Goal: Book appointment/travel/reservation

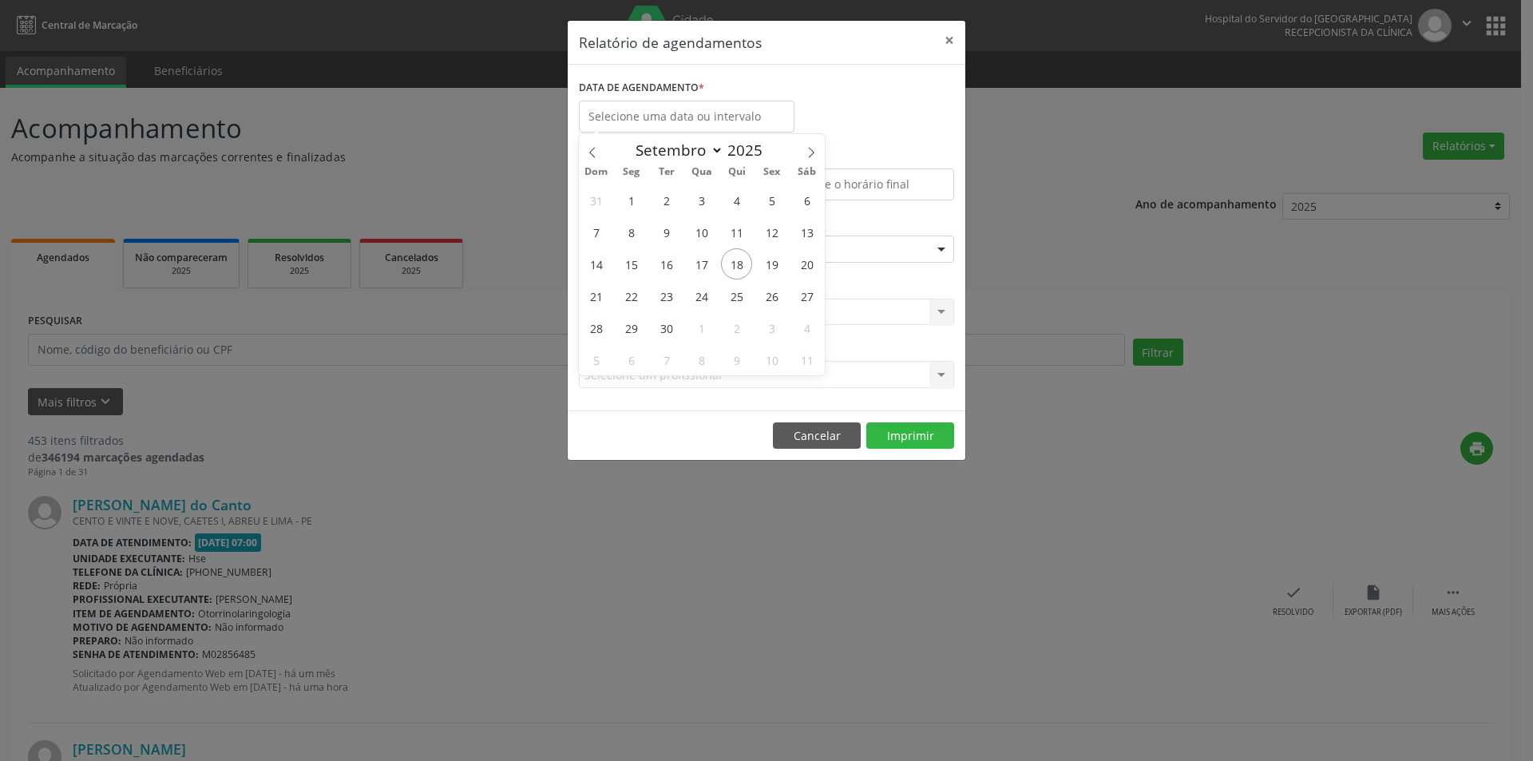
select select "8"
click at [733, 258] on span "18" at bounding box center [736, 263] width 31 height 31
type input "[DATE]"
click at [733, 258] on span "18" at bounding box center [736, 263] width 31 height 31
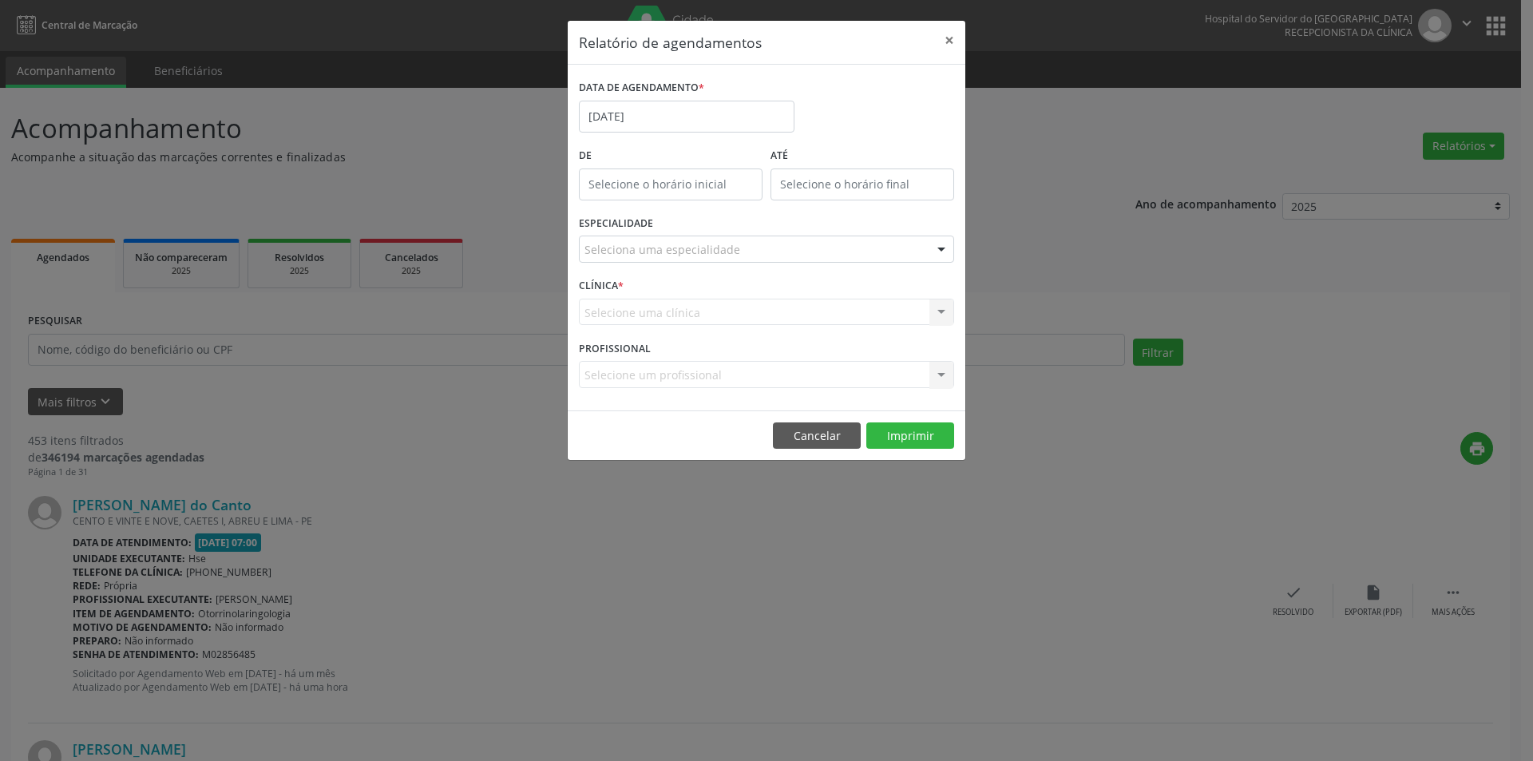
click at [702, 237] on div "Seleciona uma especialidade" at bounding box center [766, 249] width 375 height 27
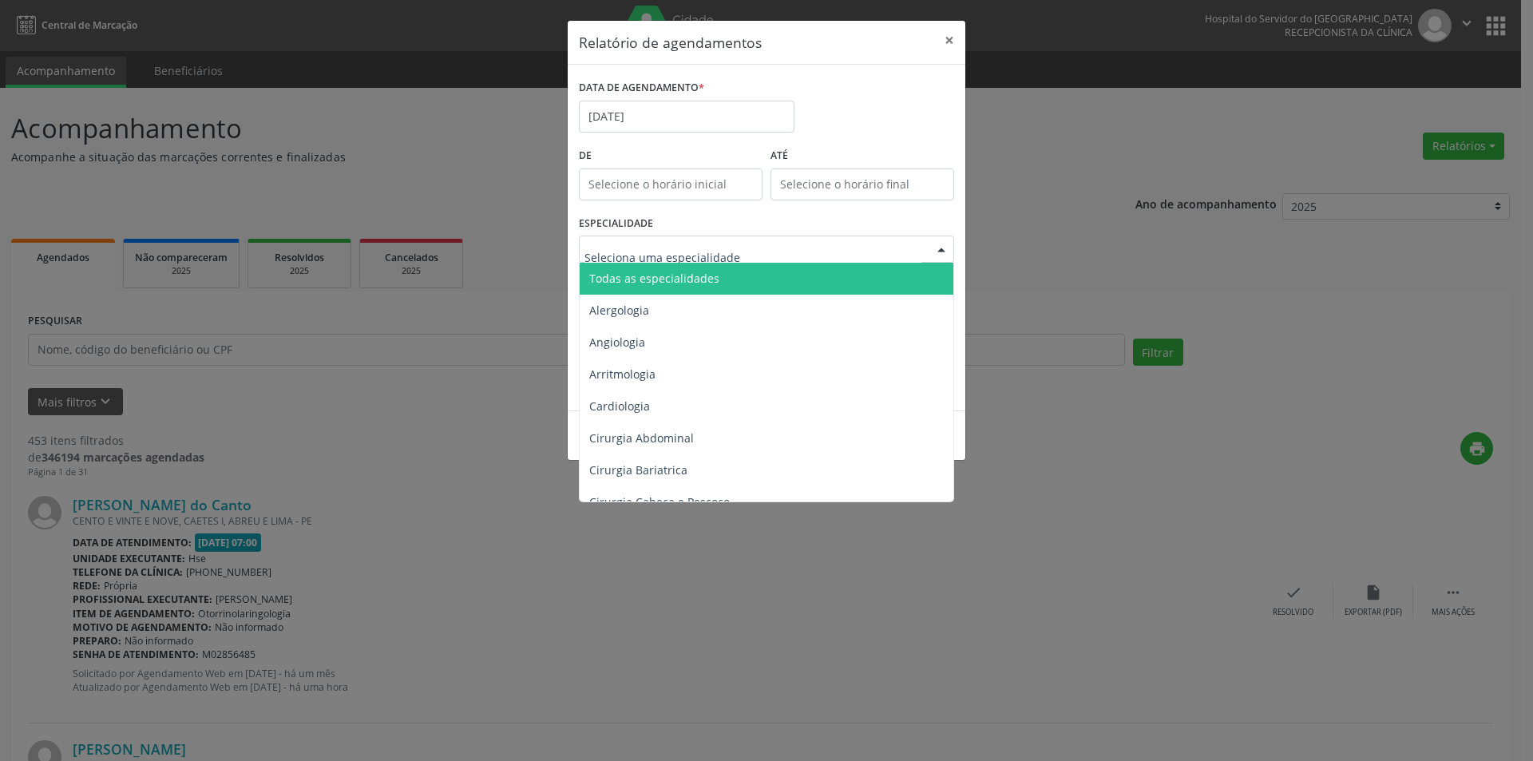
click at [711, 273] on span "Todas as especialidades" at bounding box center [654, 278] width 130 height 15
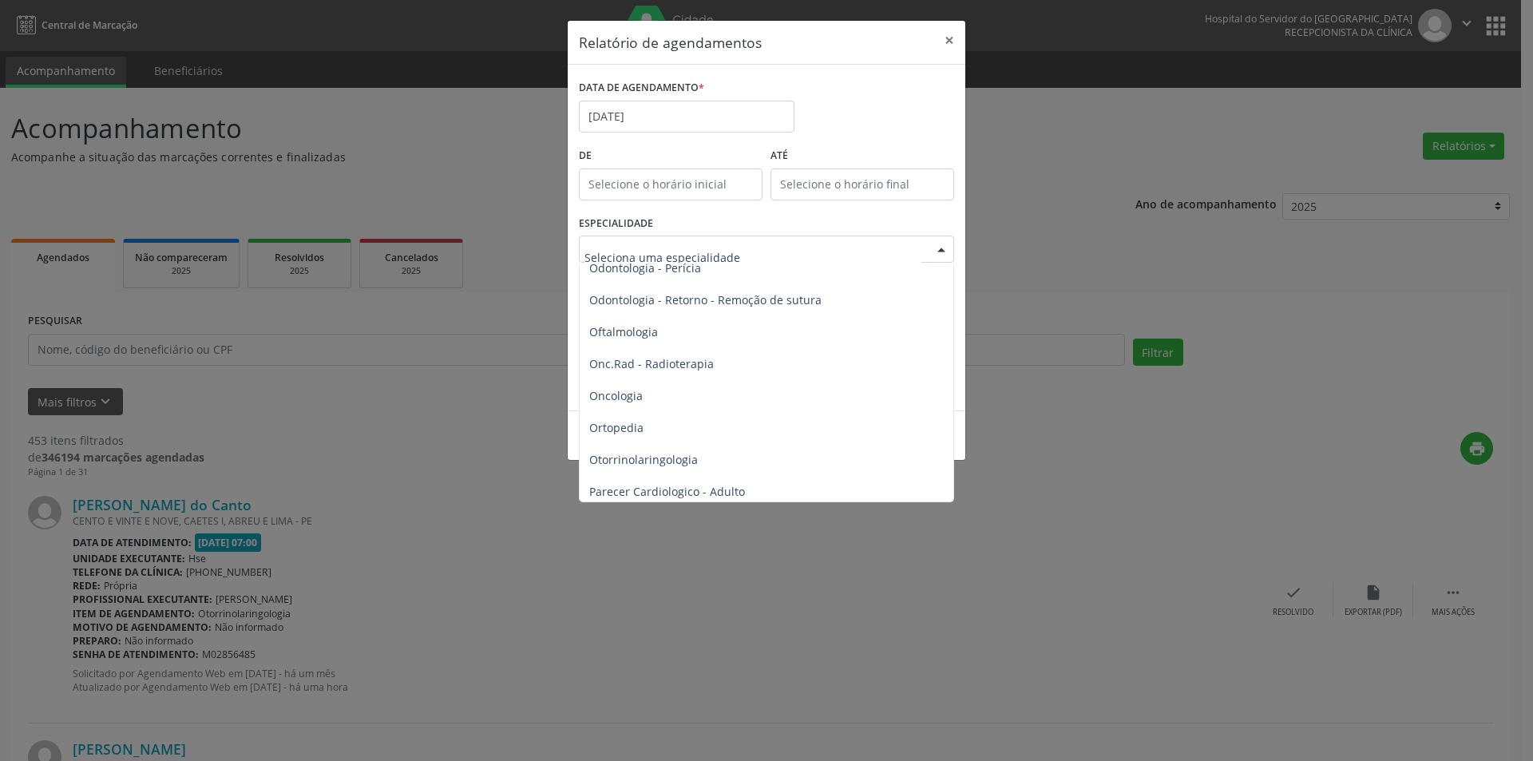
scroll to position [2156, 0]
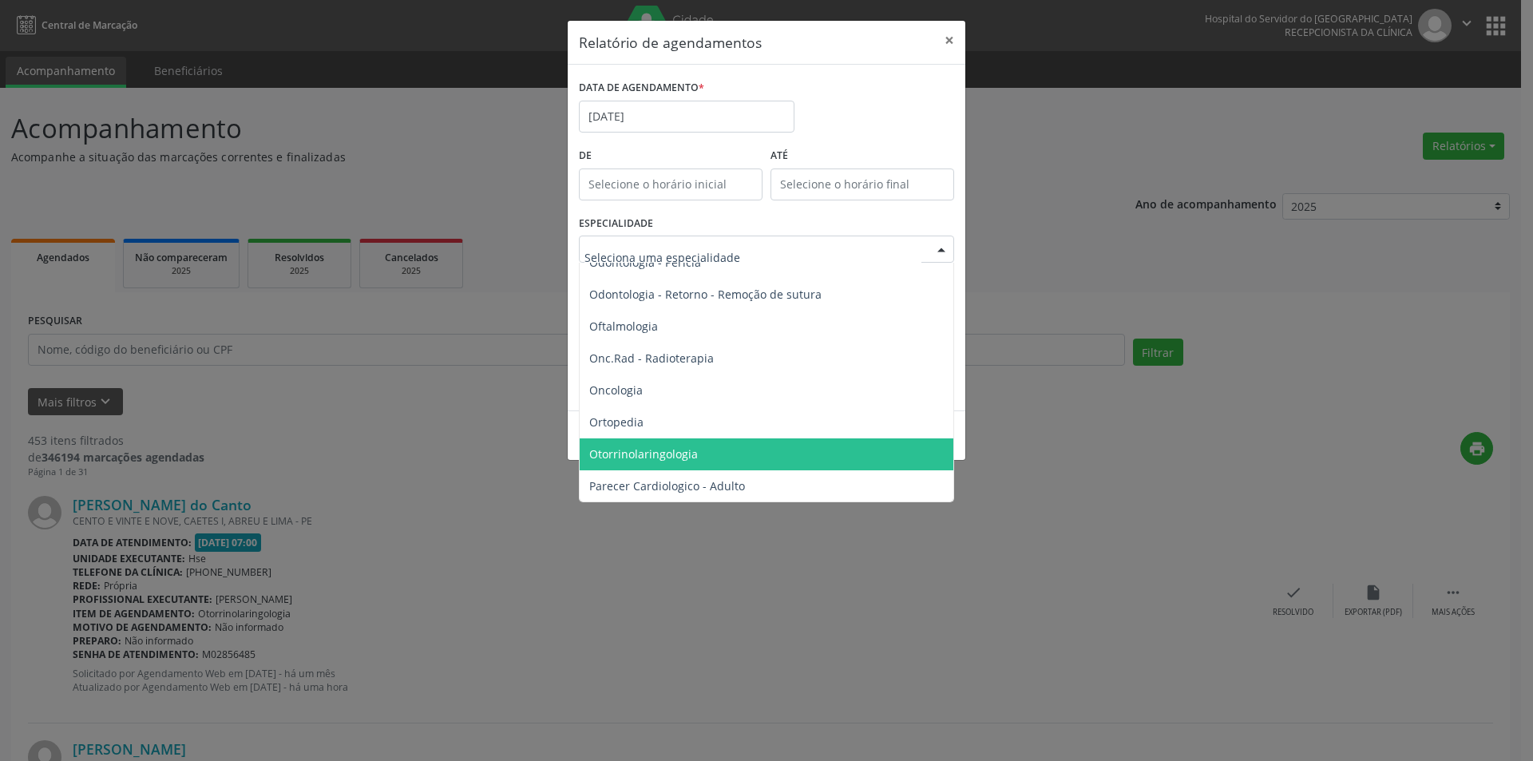
click at [668, 464] on span "Otorrinolaringologia" at bounding box center [768, 454] width 376 height 32
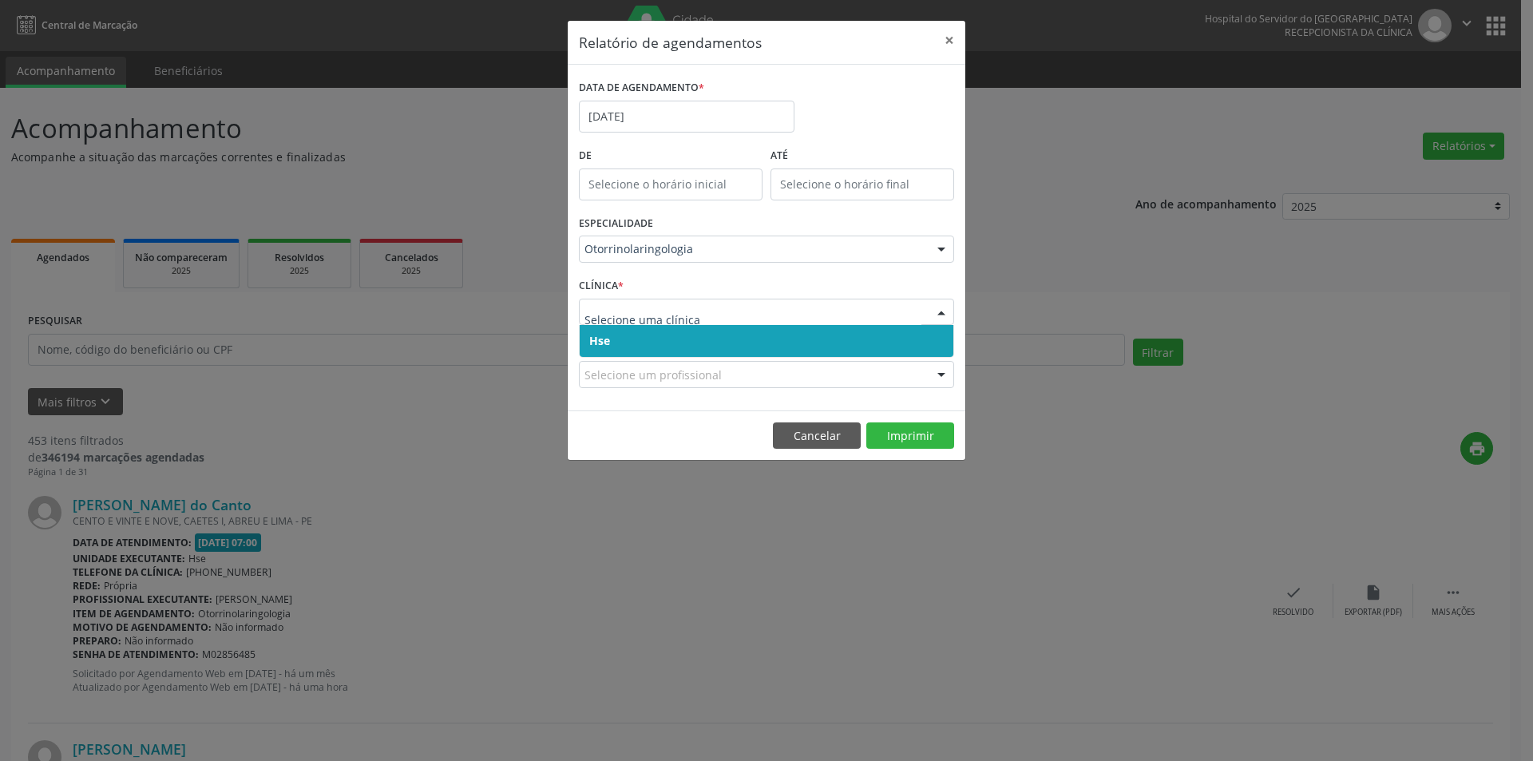
click at [684, 299] on div at bounding box center [766, 312] width 375 height 27
click at [671, 359] on div "PROFISSIONAL Selecione um profissional Nenhum resultado encontrado para: " " Nã…" at bounding box center [766, 367] width 383 height 62
click at [671, 321] on div at bounding box center [766, 312] width 375 height 27
click at [665, 342] on span "Hse" at bounding box center [767, 341] width 374 height 32
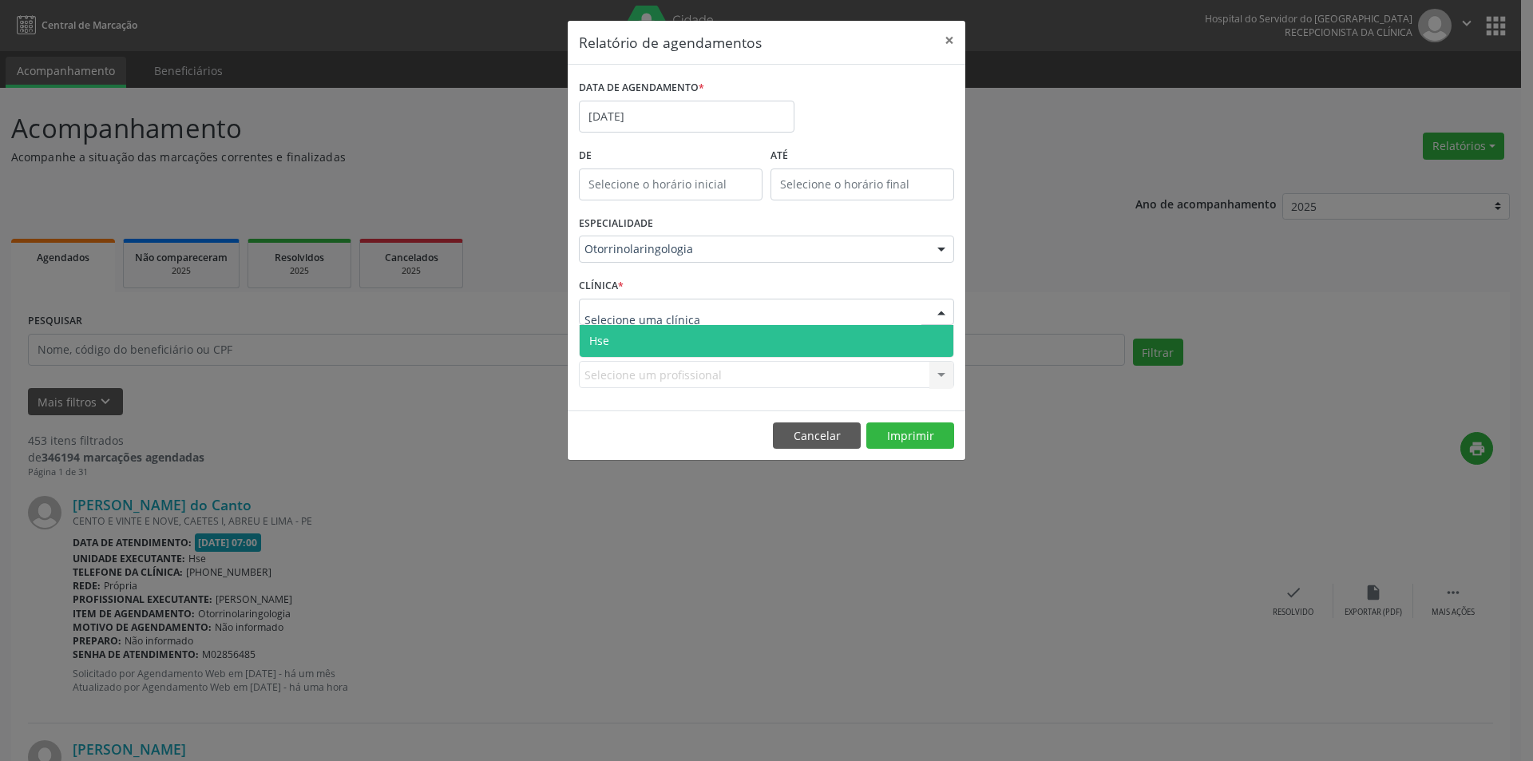
click at [682, 351] on span "Hse" at bounding box center [767, 341] width 374 height 32
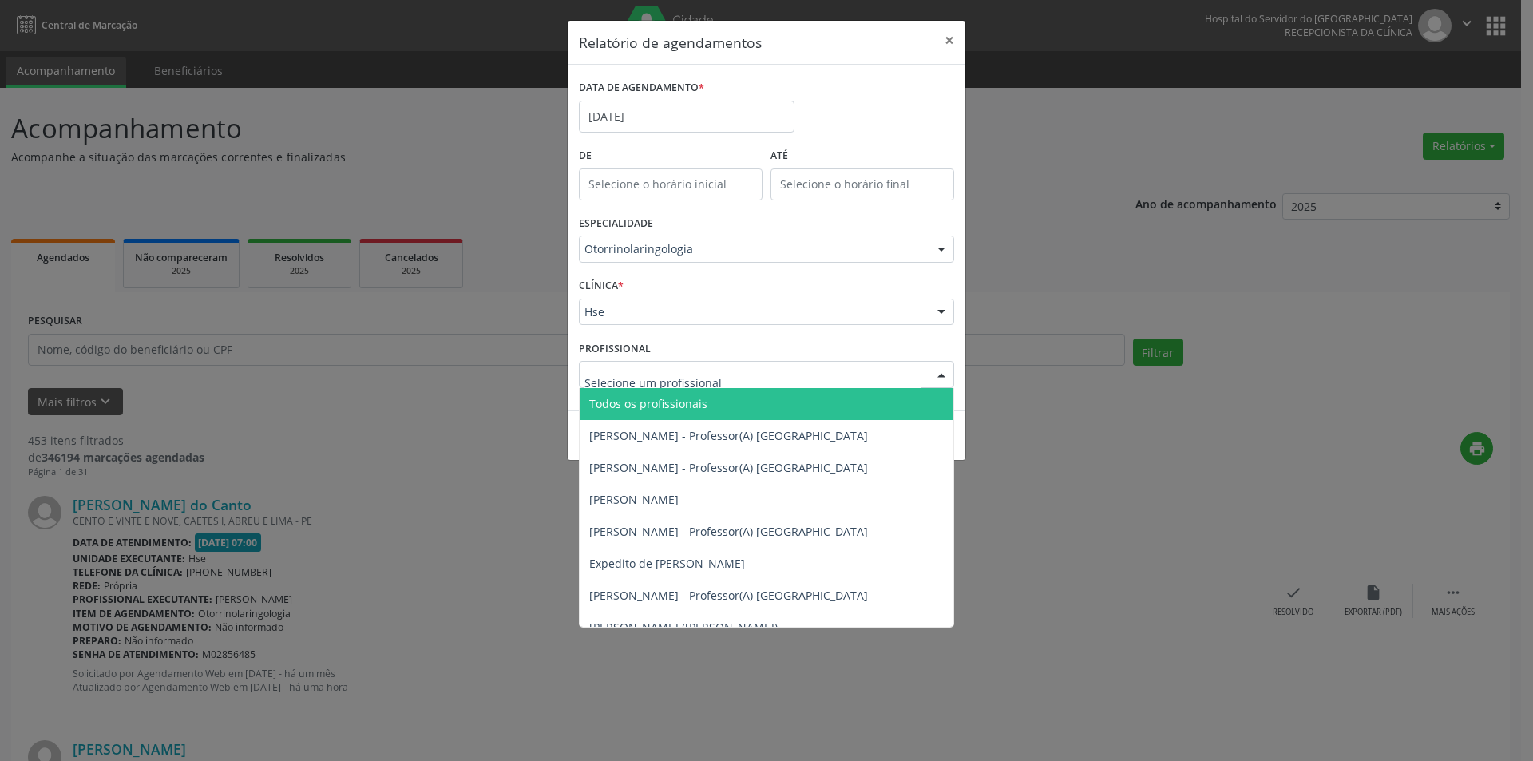
click at [649, 399] on span "Todos os profissionais" at bounding box center [648, 403] width 118 height 15
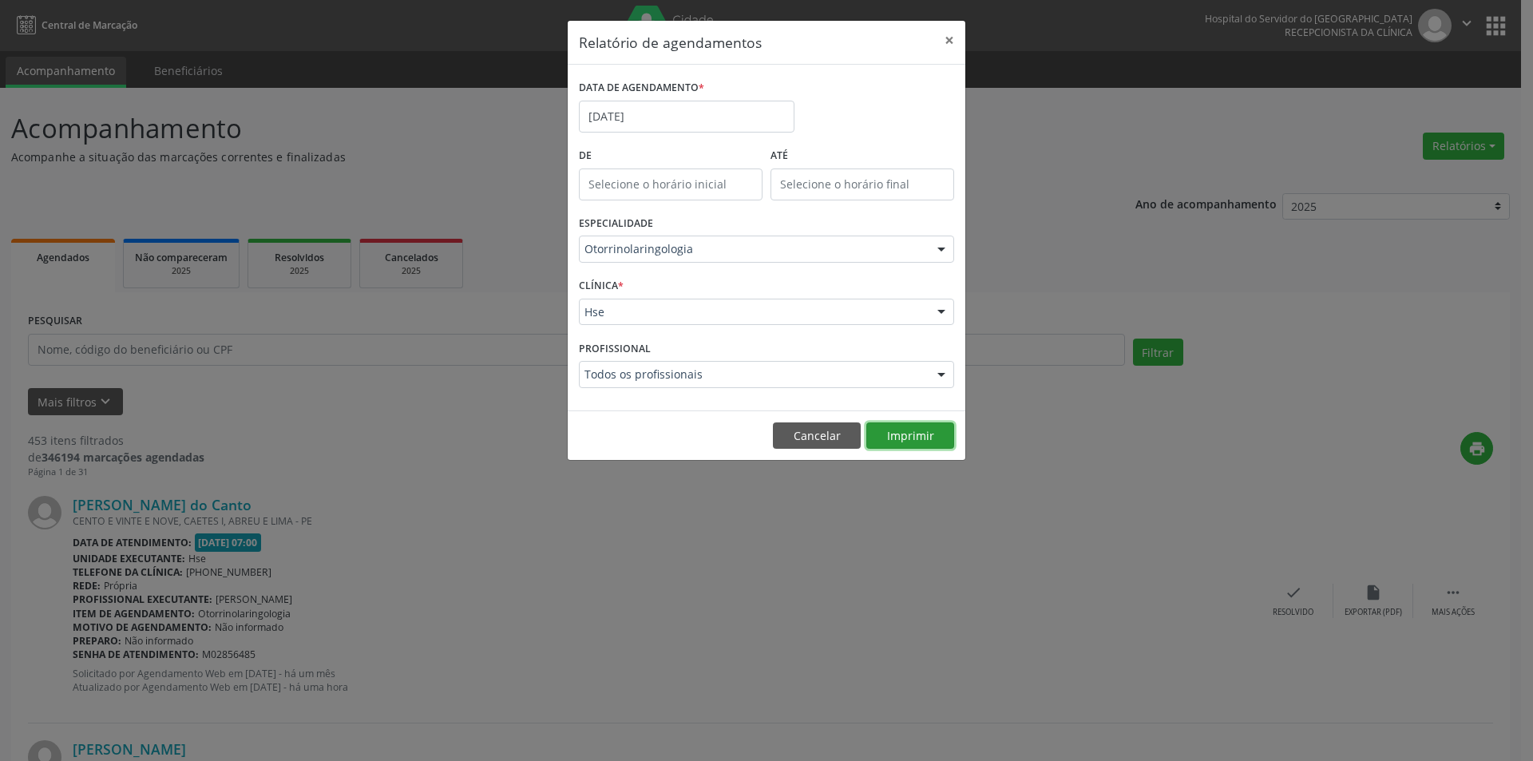
click at [902, 438] on button "Imprimir" at bounding box center [911, 435] width 88 height 27
